Goal: Information Seeking & Learning: Check status

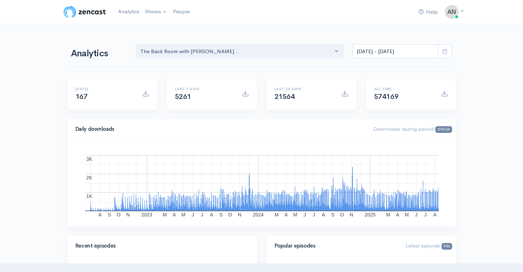
select select "10316"
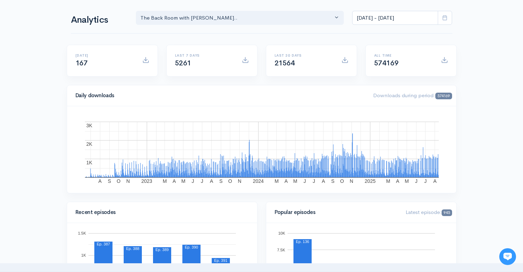
scroll to position [37, 0]
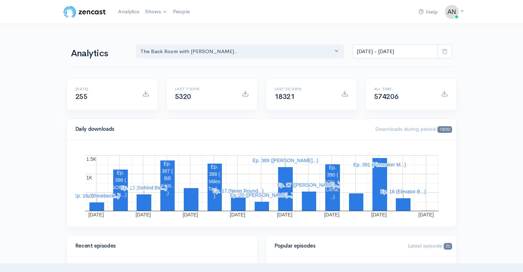
select select "10316"
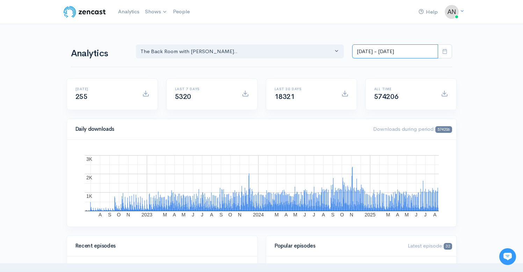
click at [399, 52] on input "[DATE] - [DATE]" at bounding box center [395, 51] width 86 height 14
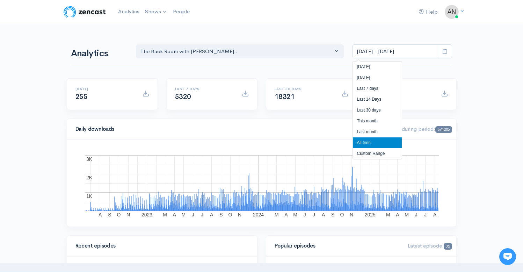
click at [364, 144] on li "All time" at bounding box center [377, 142] width 49 height 11
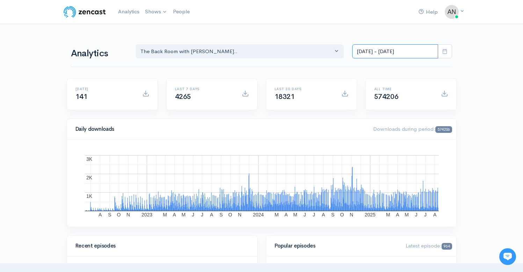
click at [387, 48] on input "[DATE] - [DATE]" at bounding box center [395, 51] width 86 height 14
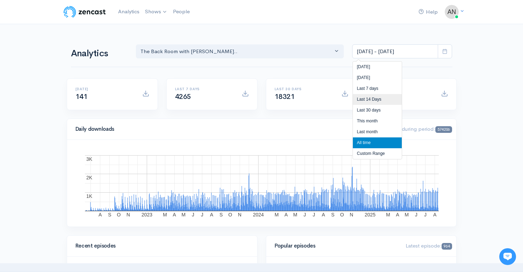
click at [366, 100] on li "Last 14 Days" at bounding box center [377, 99] width 49 height 11
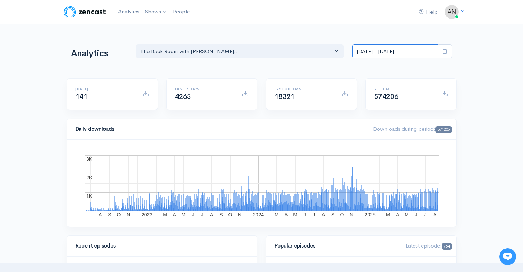
click at [384, 49] on input "[DATE] - [DATE]" at bounding box center [395, 51] width 86 height 14
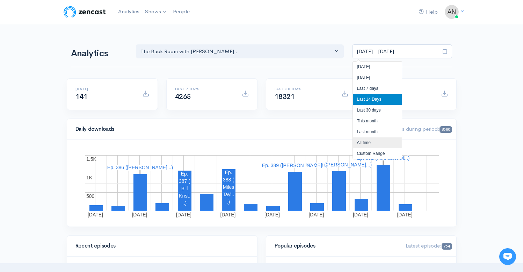
click at [363, 145] on li "All time" at bounding box center [377, 142] width 49 height 11
type input "[DATE] - [DATE]"
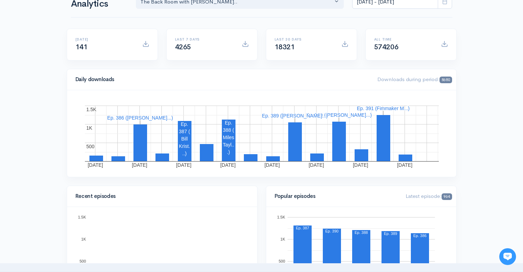
scroll to position [2, 0]
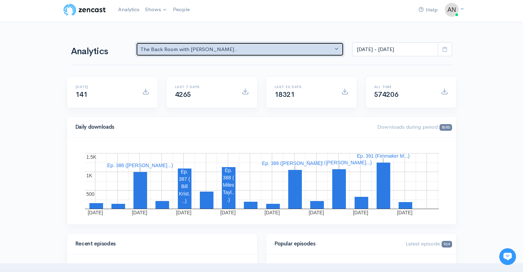
click at [306, 50] on div "The Back Room with [PERSON_NAME].." at bounding box center [236, 49] width 193 height 8
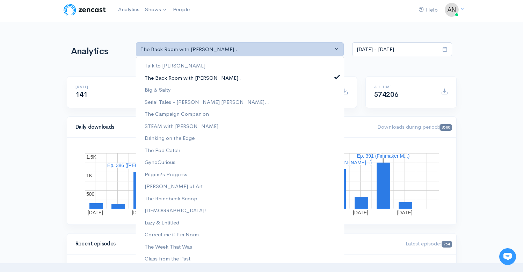
click at [336, 75] on span at bounding box center [337, 75] width 3 height 5
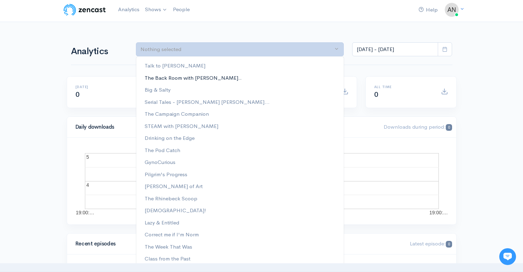
click at [300, 78] on link "The Back Room with [PERSON_NAME].." at bounding box center [239, 78] width 207 height 12
select select "10316"
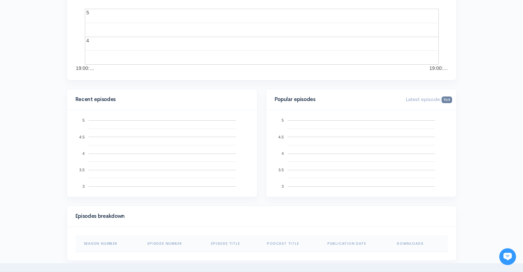
scroll to position [0, 0]
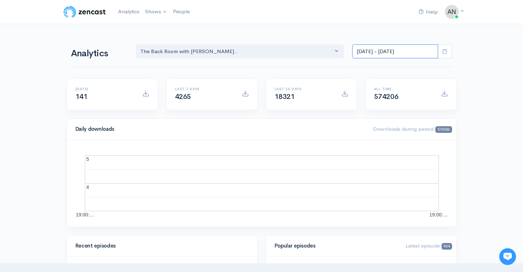
click at [400, 50] on input "[DATE] - [DATE]" at bounding box center [395, 51] width 86 height 14
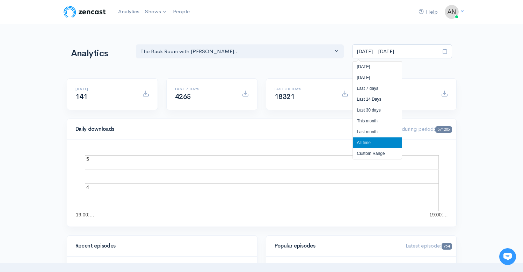
click at [368, 145] on li "All time" at bounding box center [377, 142] width 49 height 11
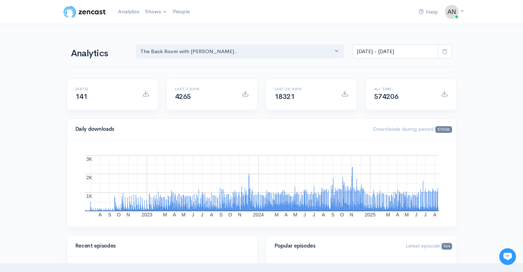
click at [367, 50] on input "[DATE] - [DATE]" at bounding box center [395, 51] width 86 height 14
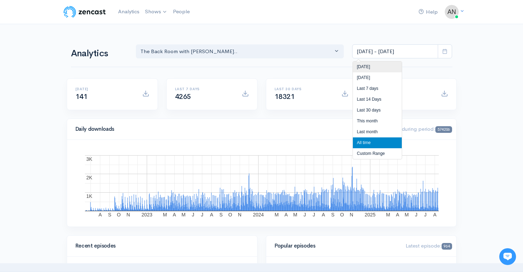
click at [365, 64] on li "[DATE]" at bounding box center [377, 66] width 49 height 11
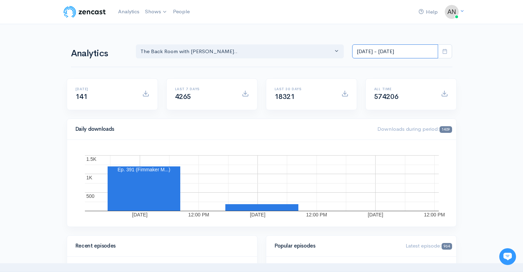
click at [377, 50] on input "Aug 12, 2025 - Aug 12, 2025" at bounding box center [395, 51] width 86 height 14
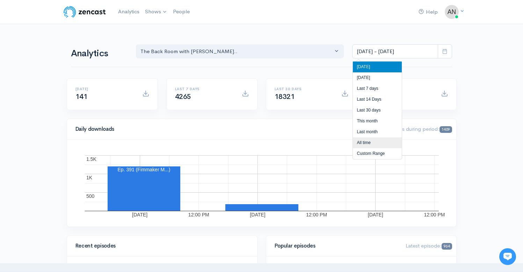
click at [361, 144] on li "All time" at bounding box center [377, 142] width 49 height 11
type input "[DATE] - [DATE]"
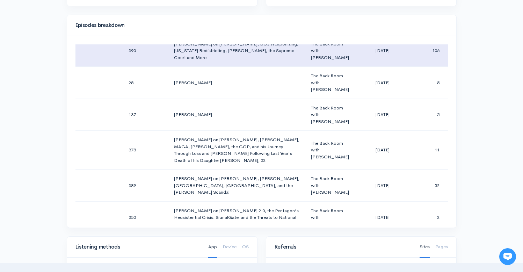
scroll to position [40, 0]
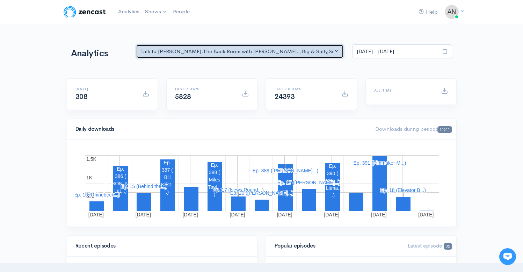
click at [273, 51] on div "Talk to [PERSON_NAME] , The Back Room with [PERSON_NAME].. , Big & Salty , Seri…" at bounding box center [236, 51] width 193 height 8
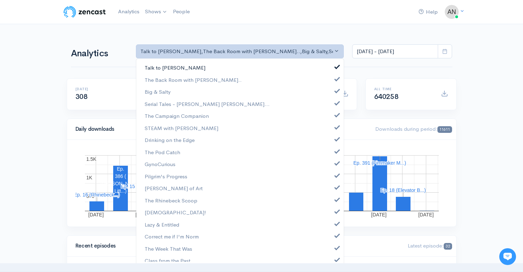
click at [314, 64] on link "Talk to [PERSON_NAME]" at bounding box center [239, 67] width 207 height 12
select select "10316"
click at [305, 94] on link "Big & Salty" at bounding box center [239, 92] width 207 height 12
click at [306, 103] on link "Serial Tales - [PERSON_NAME] [PERSON_NAME]..." at bounding box center [239, 104] width 207 height 12
click at [306, 113] on link "The Campaign Companion" at bounding box center [239, 116] width 207 height 12
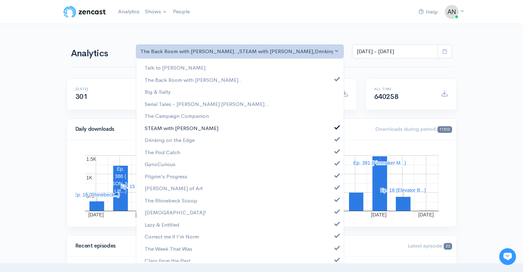
click at [307, 127] on link "STEAM with [PERSON_NAME]" at bounding box center [239, 128] width 207 height 12
click at [308, 138] on link "Drinking on the Edge" at bounding box center [239, 140] width 207 height 12
click at [310, 153] on link "The Pod Catch" at bounding box center [239, 152] width 207 height 12
click at [312, 162] on link "GynoCurious" at bounding box center [239, 164] width 207 height 12
click at [315, 175] on link "Pilgrim's Progress" at bounding box center [239, 176] width 207 height 12
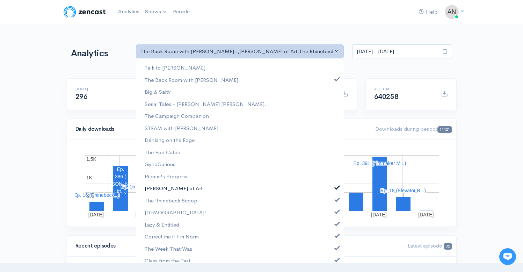
click at [315, 183] on link "[PERSON_NAME] of Art" at bounding box center [239, 188] width 207 height 12
click at [317, 201] on link "The Rhinebeck Scoop" at bounding box center [239, 200] width 207 height 12
click at [318, 211] on link "[DEMOGRAPHIC_DATA]!" at bounding box center [239, 212] width 207 height 12
click at [321, 221] on link "Lazy & Entitled" at bounding box center [239, 224] width 207 height 12
click at [323, 234] on link "Correct me if I'm Norm" at bounding box center [239, 236] width 207 height 12
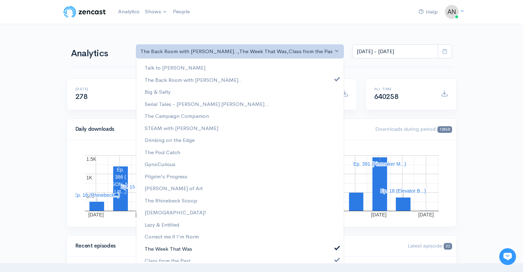
click at [324, 243] on link "The Week That Was" at bounding box center [239, 248] width 207 height 12
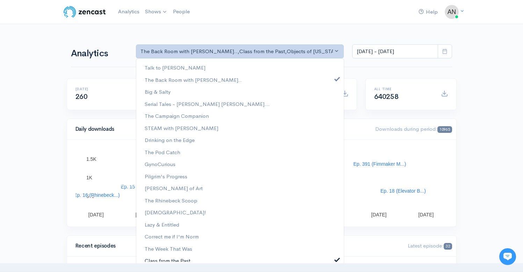
click at [321, 258] on link "Class from the Past" at bounding box center [239, 260] width 207 height 12
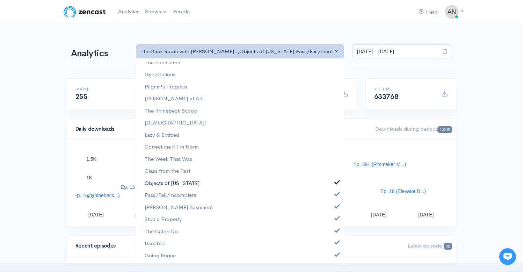
click at [329, 182] on link "Objects of [US_STATE]" at bounding box center [239, 183] width 207 height 12
click at [332, 199] on link "Pass/Fail/Incomplete" at bounding box center [239, 195] width 207 height 12
click at [336, 207] on span at bounding box center [337, 205] width 3 height 5
click at [336, 218] on span at bounding box center [337, 217] width 3 height 5
click at [336, 227] on span at bounding box center [337, 229] width 3 height 5
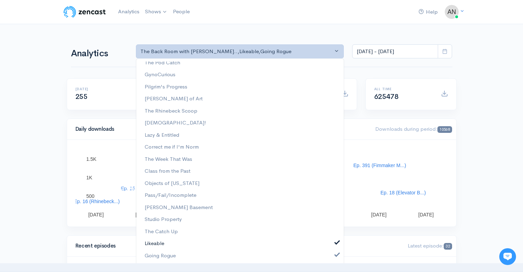
click at [336, 243] on span at bounding box center [337, 241] width 3 height 5
click at [336, 253] on span at bounding box center [337, 253] width 3 height 5
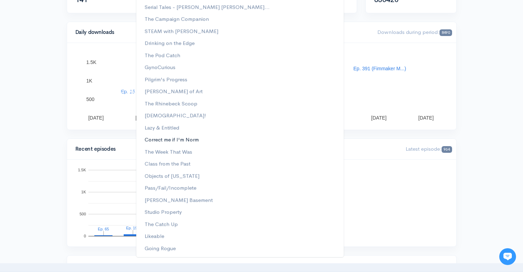
scroll to position [0, 0]
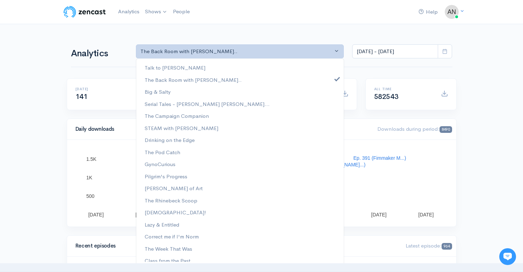
click at [306, 14] on div "Help Notifications View all Your profile Team settings Radio Free Rhinecliff Cu…" at bounding box center [262, 11] width 398 height 15
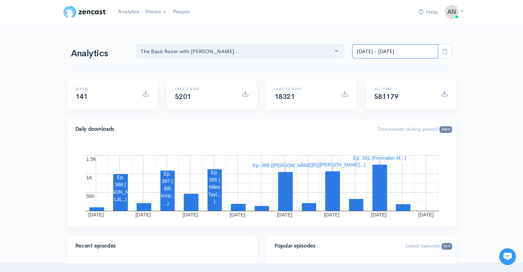
click at [377, 50] on input "[DATE] - [DATE]" at bounding box center [395, 51] width 86 height 14
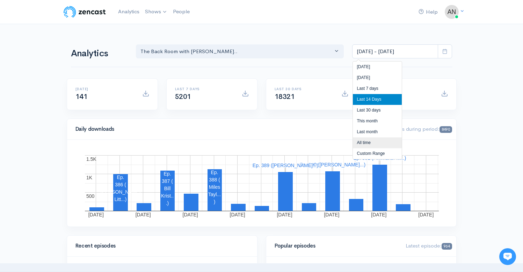
click at [361, 138] on li "All time" at bounding box center [377, 142] width 49 height 11
type input "[DATE] - [DATE]"
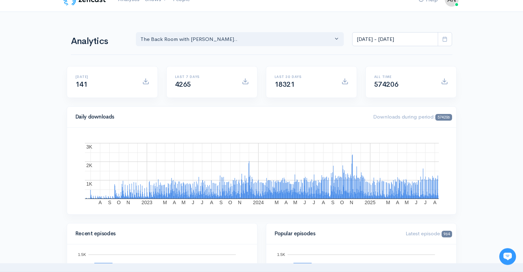
scroll to position [18, 0]
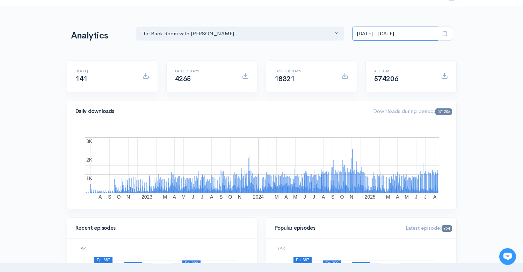
click at [396, 32] on input "[DATE] - [DATE]" at bounding box center [395, 34] width 86 height 14
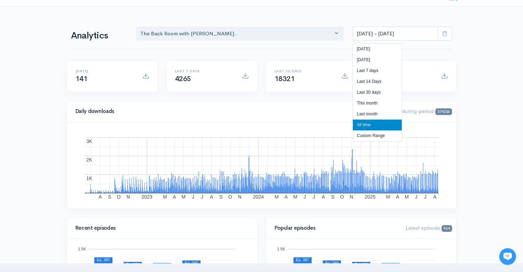
click at [366, 123] on li "All time" at bounding box center [377, 124] width 49 height 11
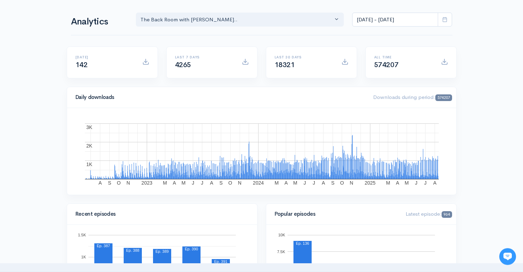
scroll to position [0, 0]
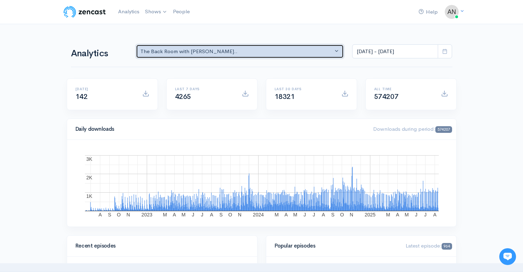
click at [273, 46] on button "The Back Room with [PERSON_NAME].." at bounding box center [240, 51] width 208 height 14
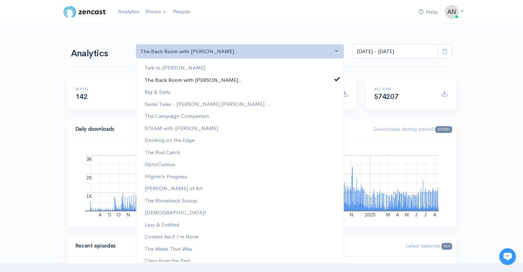
click at [336, 78] on span at bounding box center [337, 77] width 3 height 5
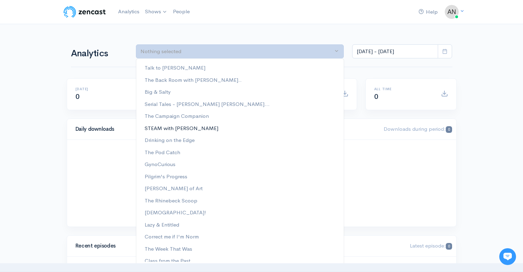
scroll to position [89, 0]
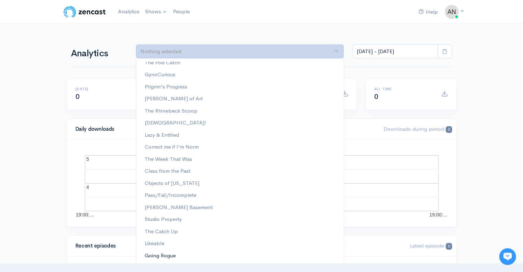
click at [165, 254] on span "Going Rogue" at bounding box center [160, 255] width 31 height 8
select select "15466"
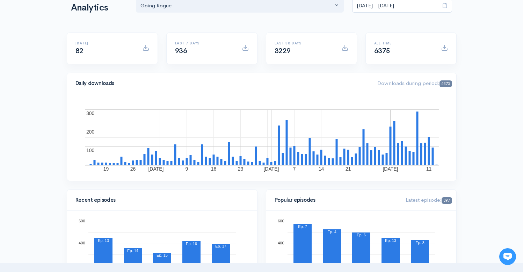
scroll to position [0, 0]
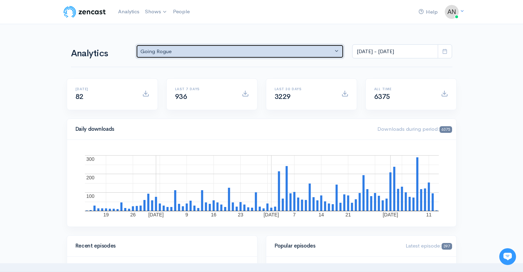
click at [260, 51] on div "Going Rogue" at bounding box center [236, 51] width 193 height 8
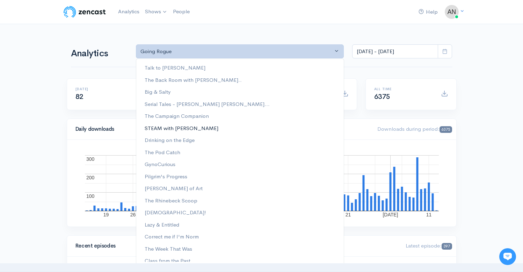
scroll to position [89, 0]
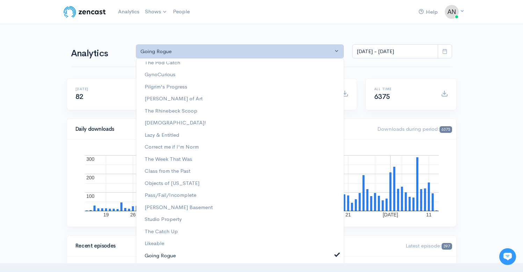
click at [336, 254] on span at bounding box center [337, 253] width 3 height 5
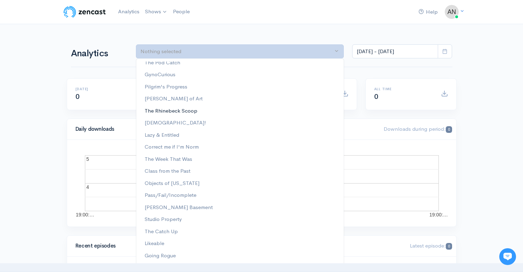
click at [188, 109] on span "The Rhinebeck Scoop" at bounding box center [171, 111] width 53 height 8
select select "13481"
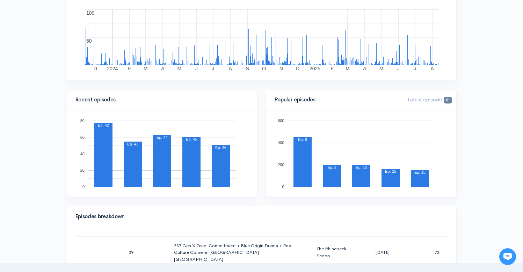
scroll to position [0, 0]
